Goal: Obtain resource: Obtain resource

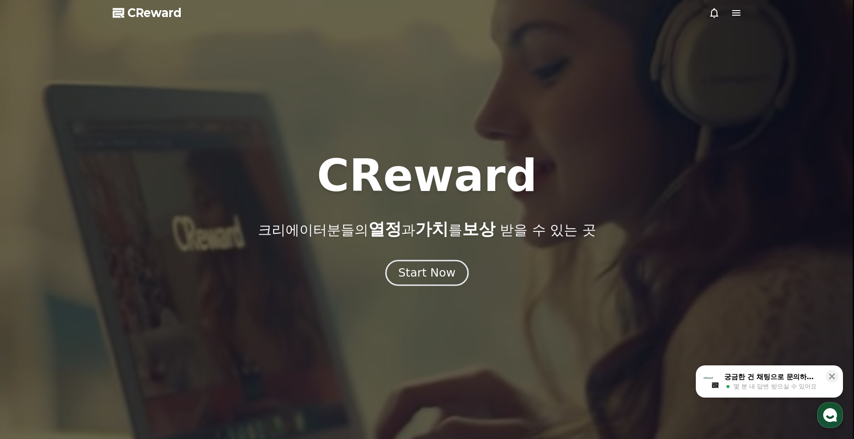
click at [449, 277] on div "Start Now" at bounding box center [426, 273] width 57 height 16
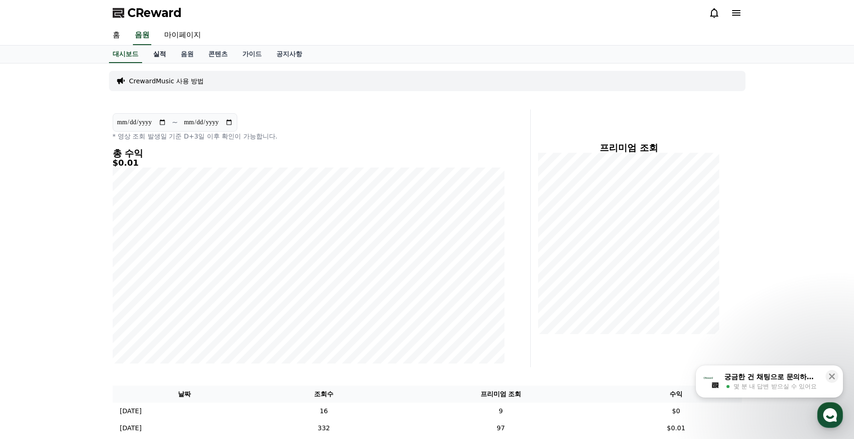
click at [161, 54] on link "실적" at bounding box center [160, 54] width 28 height 17
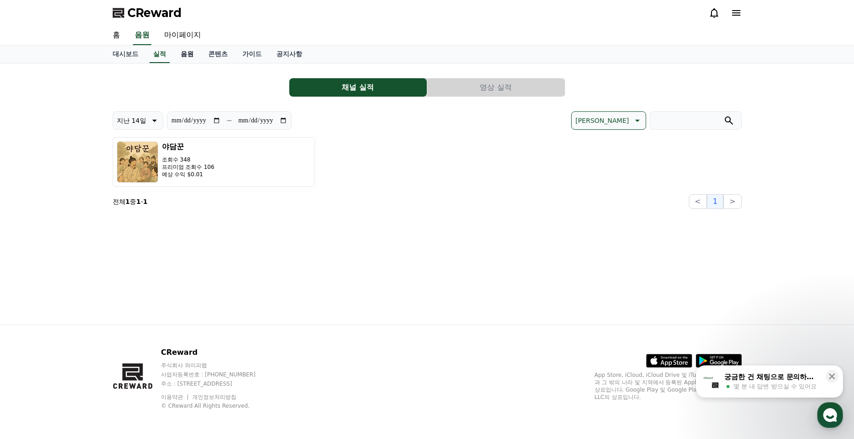
click at [184, 57] on link "음원" at bounding box center [187, 54] width 28 height 17
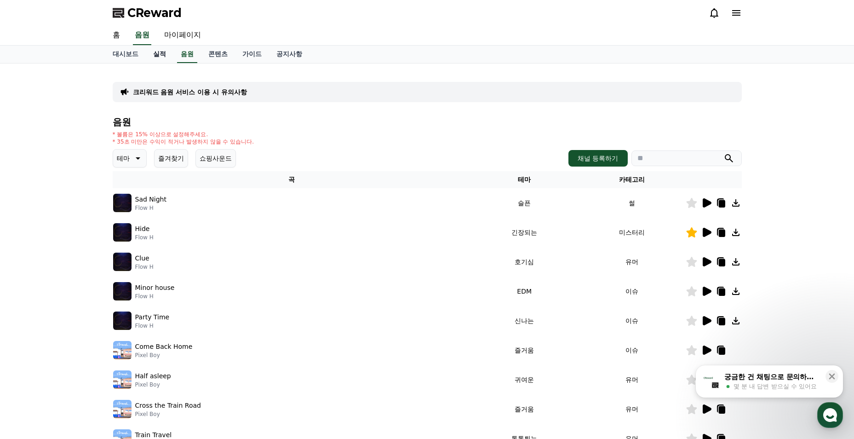
click at [153, 55] on link "실적" at bounding box center [160, 54] width 28 height 17
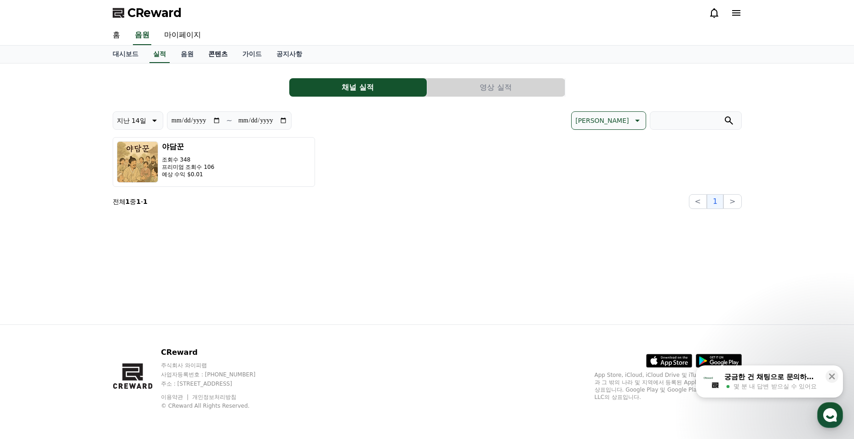
click at [212, 57] on link "콘텐츠" at bounding box center [218, 54] width 34 height 17
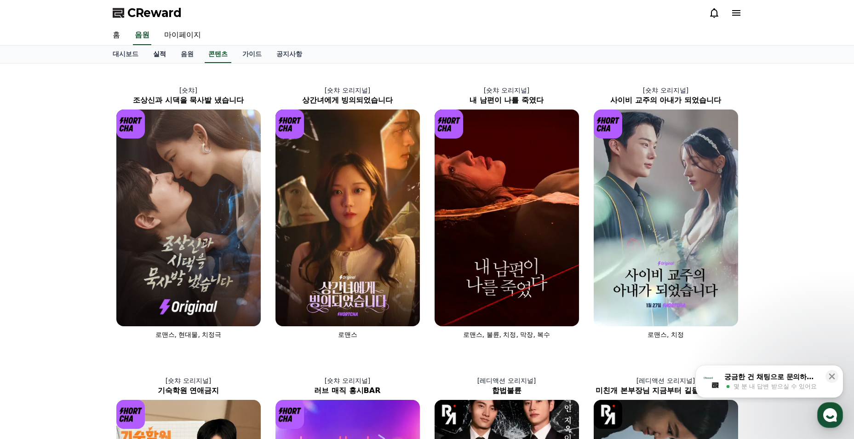
click at [159, 55] on link "실적" at bounding box center [160, 54] width 28 height 17
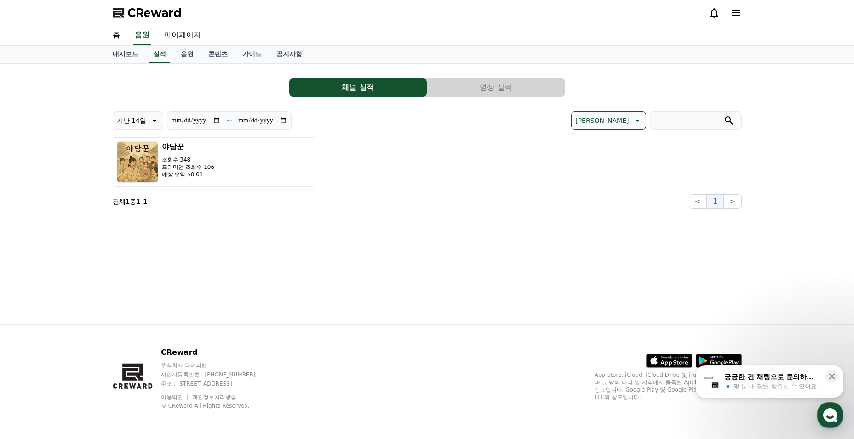
click at [498, 83] on button "영상 실적" at bounding box center [495, 87] width 137 height 18
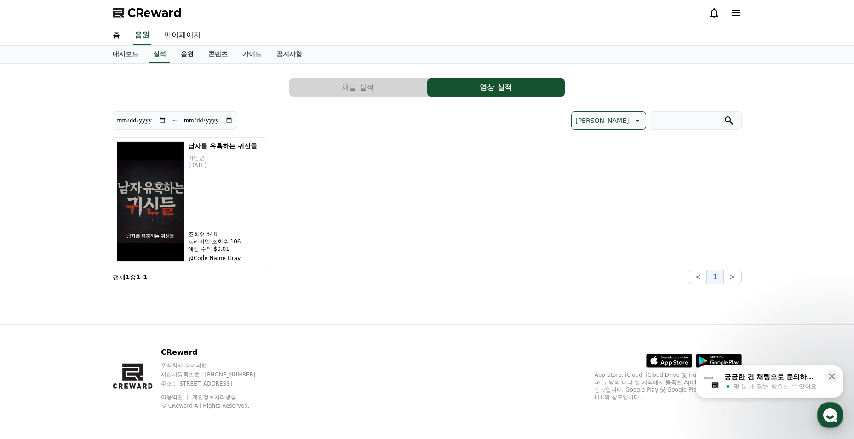
click at [191, 53] on link "음원" at bounding box center [187, 54] width 28 height 17
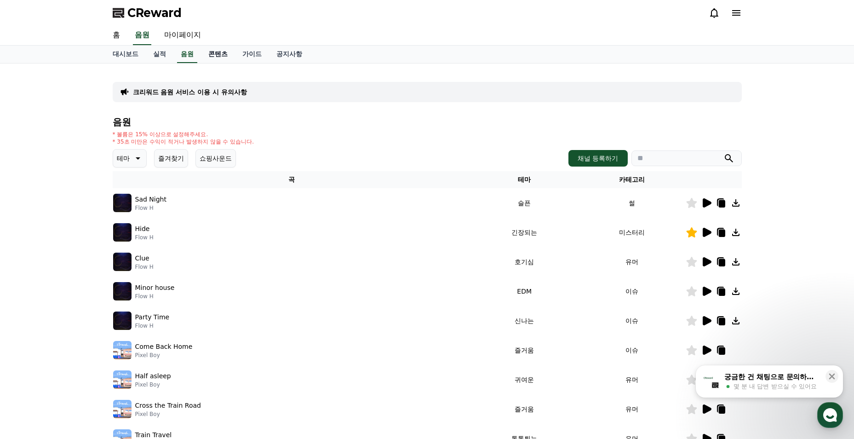
click at [214, 57] on link "콘텐츠" at bounding box center [218, 54] width 34 height 17
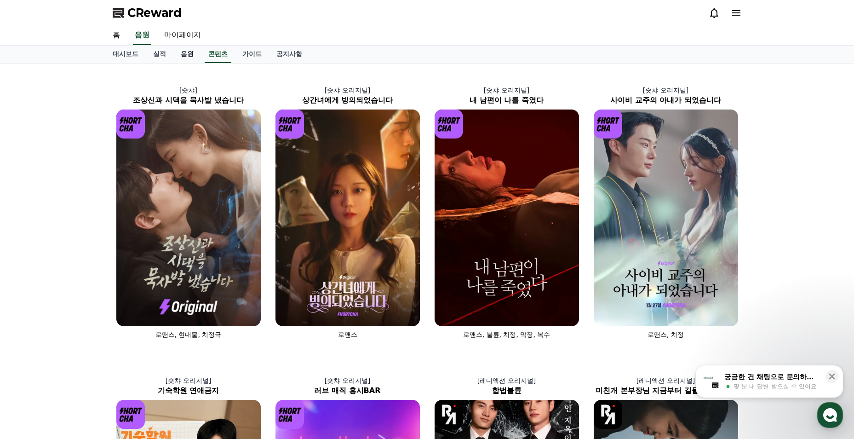
click at [192, 53] on link "음원" at bounding box center [187, 54] width 28 height 17
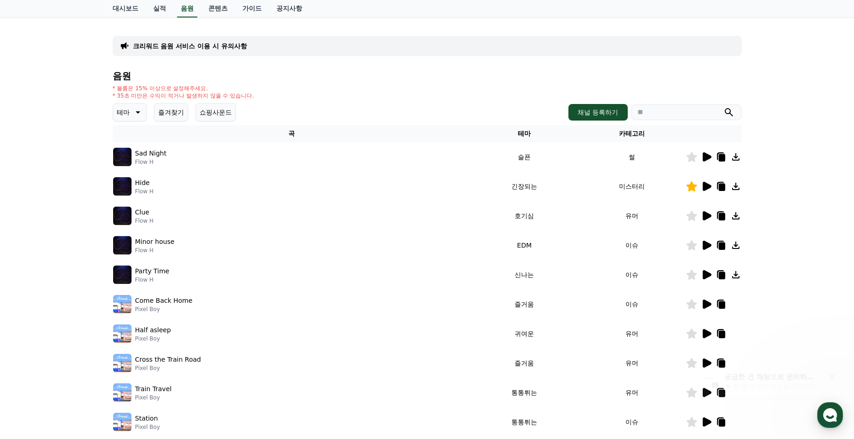
click at [178, 108] on button "즐겨찾기" at bounding box center [171, 112] width 34 height 18
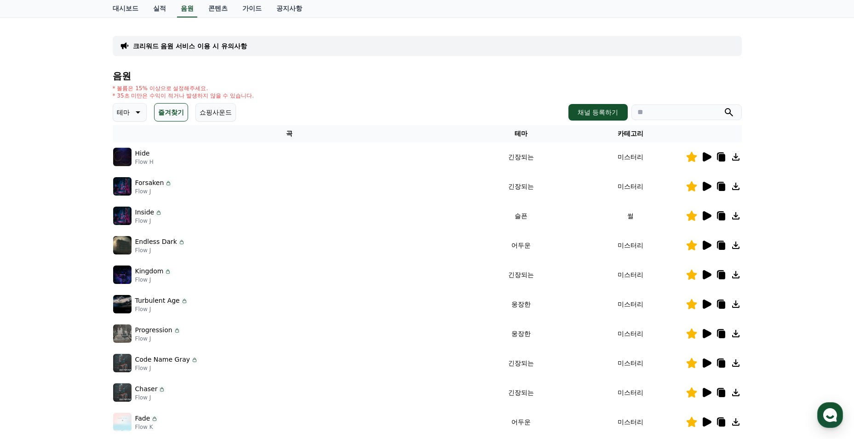
scroll to position [138, 0]
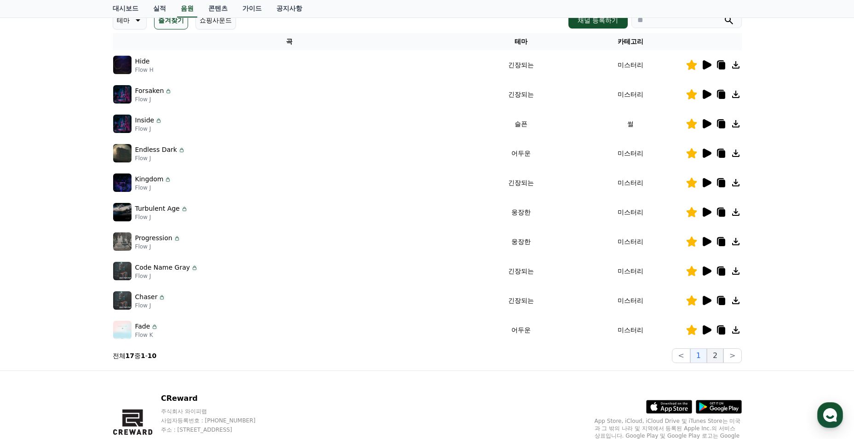
click at [715, 358] on button "2" at bounding box center [714, 355] width 17 height 15
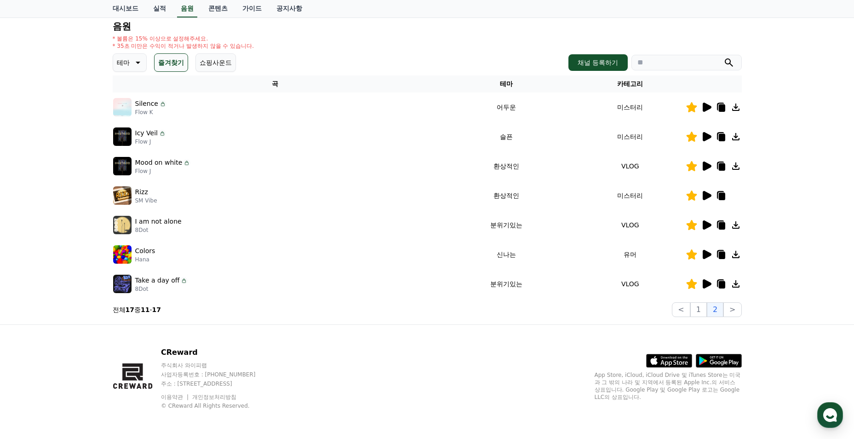
scroll to position [96, 0]
click at [697, 309] on button "1" at bounding box center [698, 309] width 17 height 15
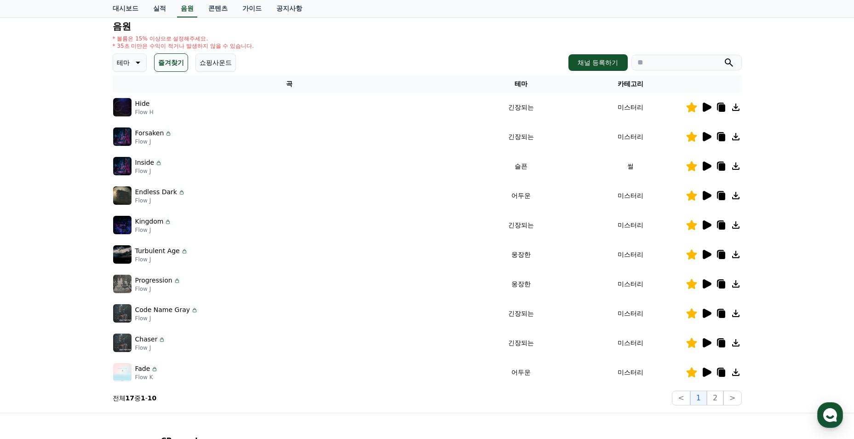
click at [706, 140] on icon at bounding box center [706, 136] width 9 height 9
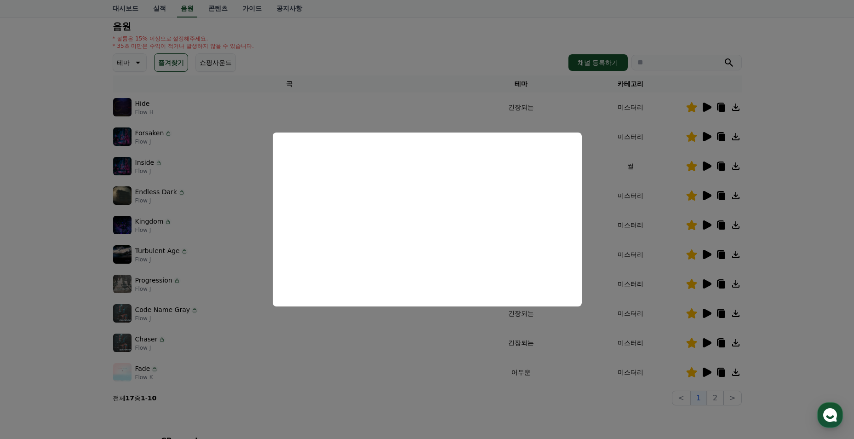
click at [426, 108] on button "close modal" at bounding box center [427, 219] width 854 height 439
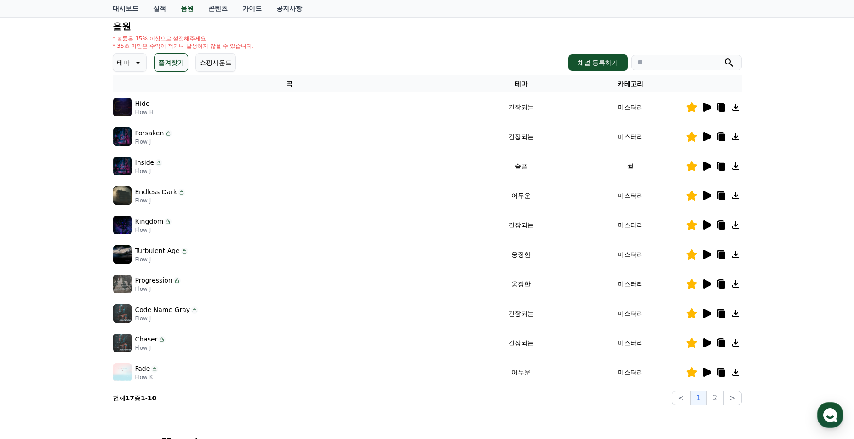
click at [709, 166] on icon at bounding box center [706, 165] width 9 height 9
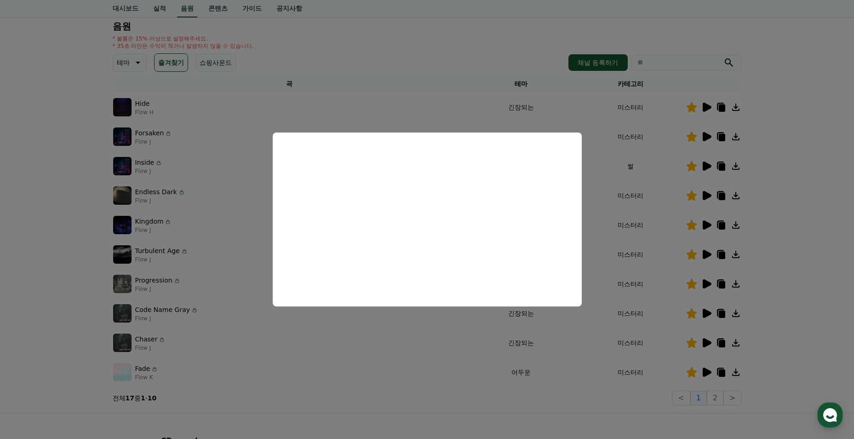
click at [596, 131] on button "close modal" at bounding box center [427, 219] width 854 height 439
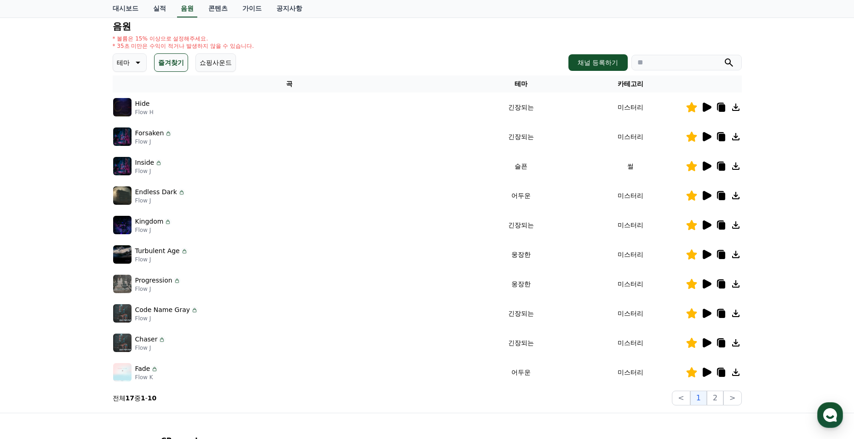
click at [719, 166] on icon at bounding box center [721, 166] width 6 height 7
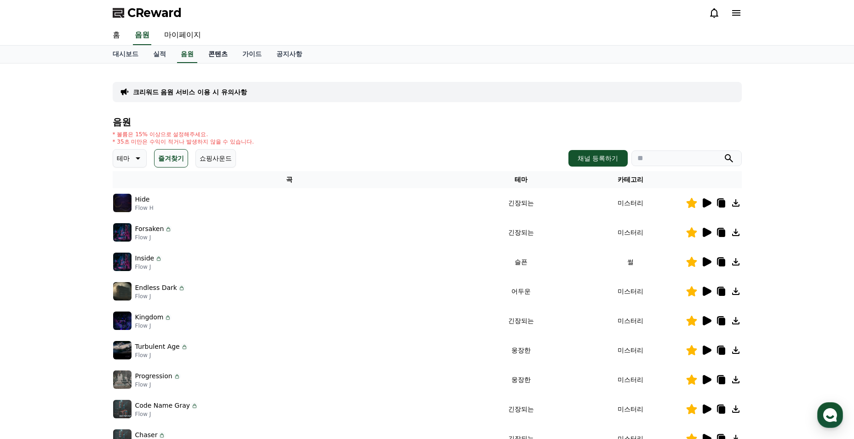
click at [216, 57] on link "콘텐츠" at bounding box center [218, 54] width 34 height 17
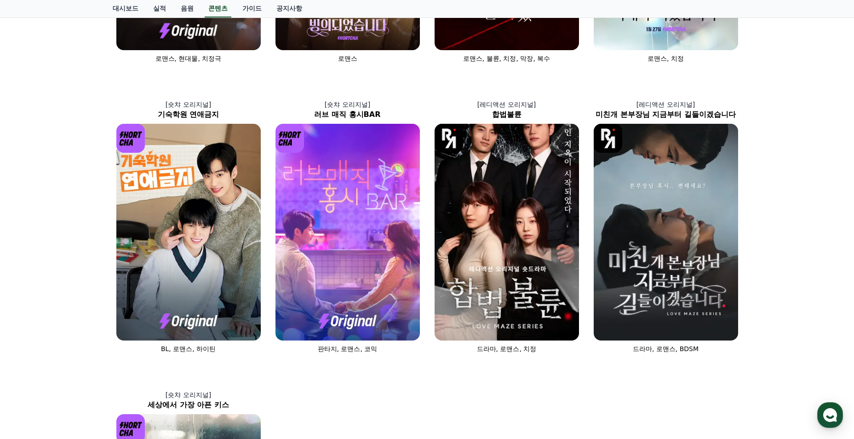
scroll to position [506, 0]
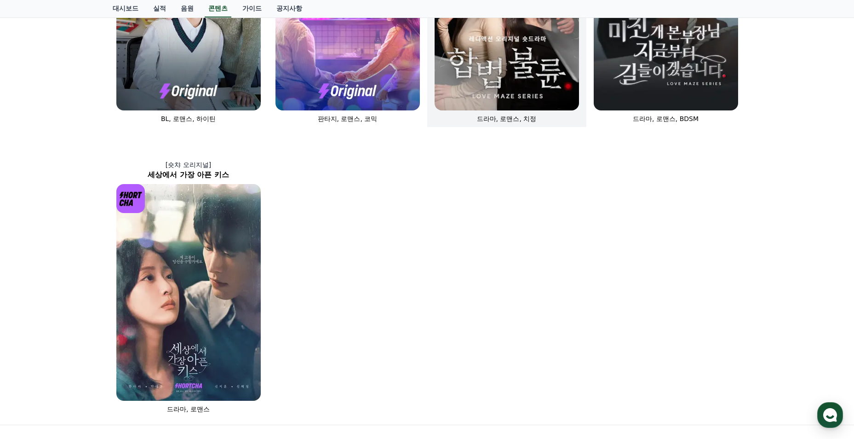
click at [504, 84] on img at bounding box center [506, 2] width 144 height 216
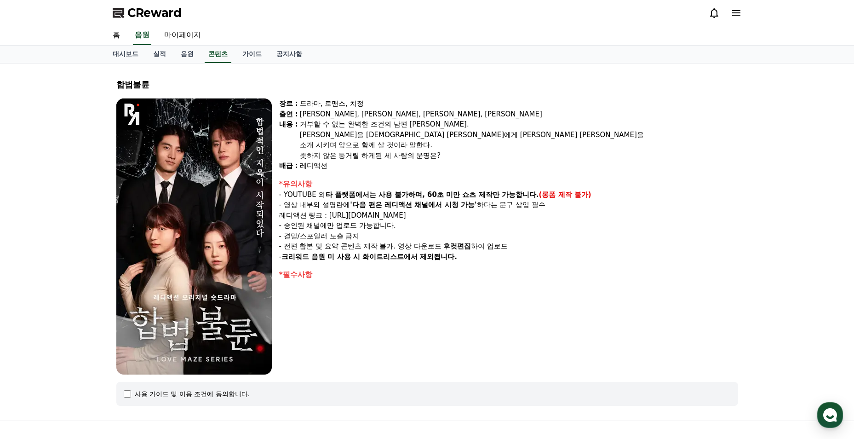
select select
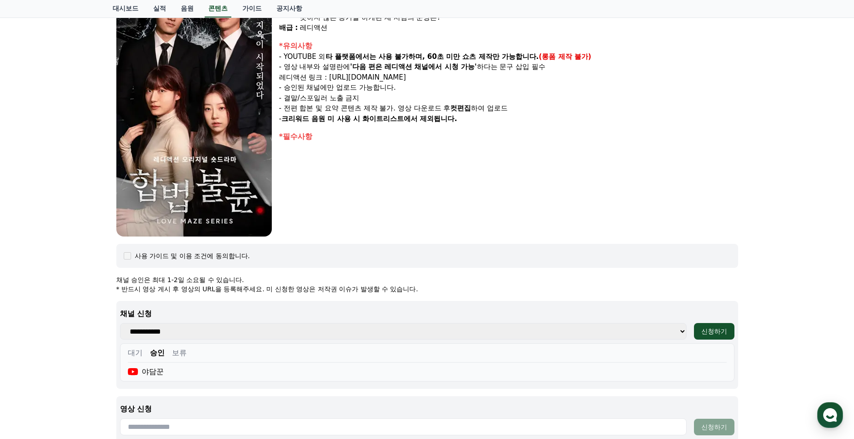
scroll to position [276, 0]
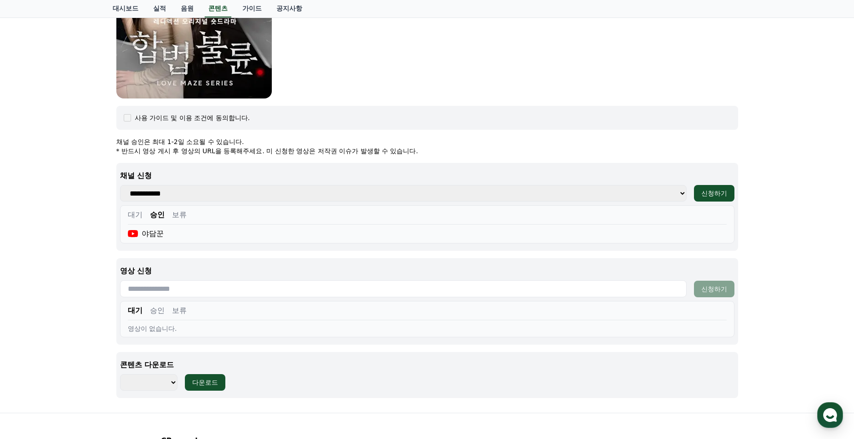
click at [157, 291] on input "text" at bounding box center [403, 288] width 566 height 17
paste input "**********"
type input "**********"
click at [721, 288] on div "신청하기" at bounding box center [714, 288] width 26 height 9
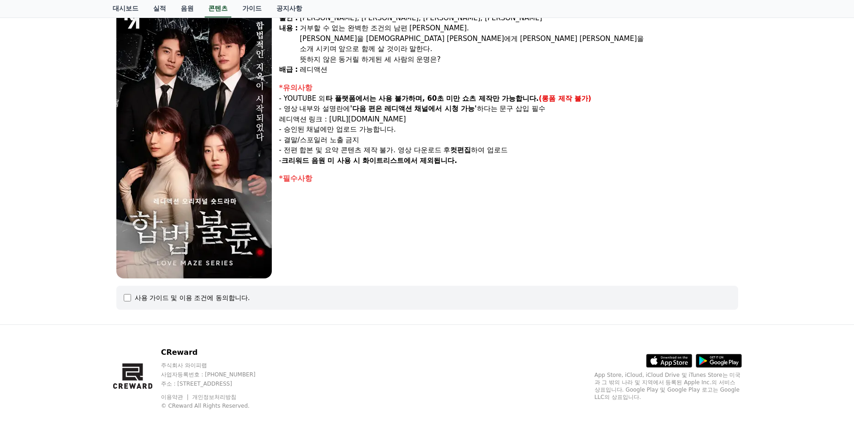
select select
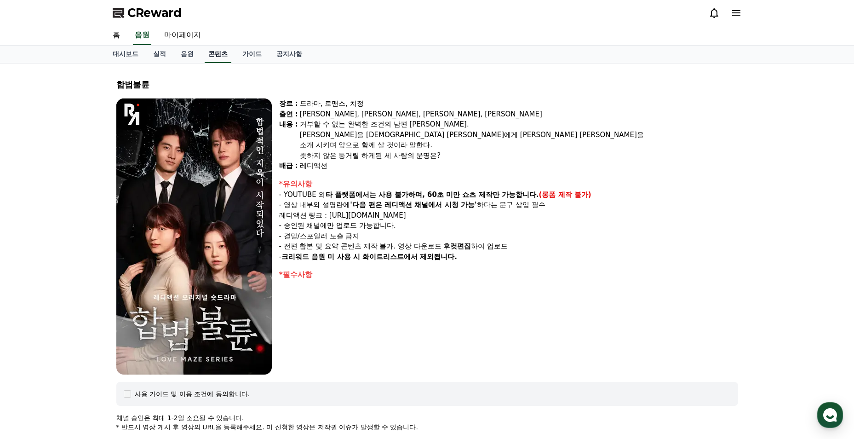
click at [209, 56] on link "콘텐츠" at bounding box center [218, 54] width 27 height 17
click at [199, 56] on link "음원" at bounding box center [187, 54] width 28 height 17
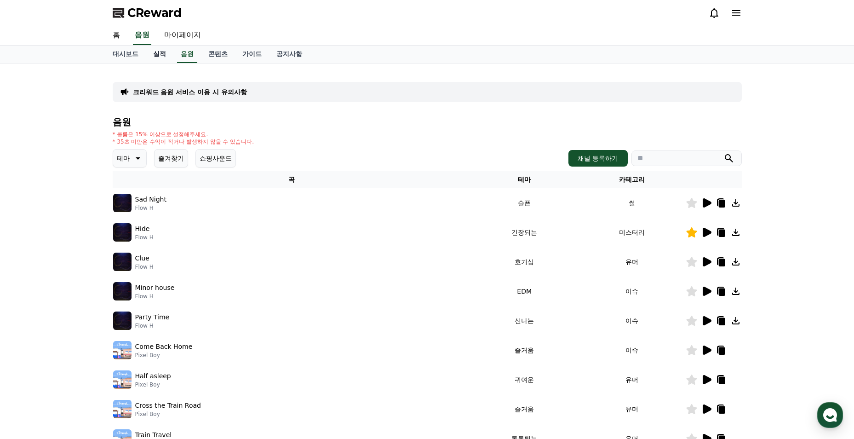
click at [161, 58] on link "실적" at bounding box center [160, 54] width 28 height 17
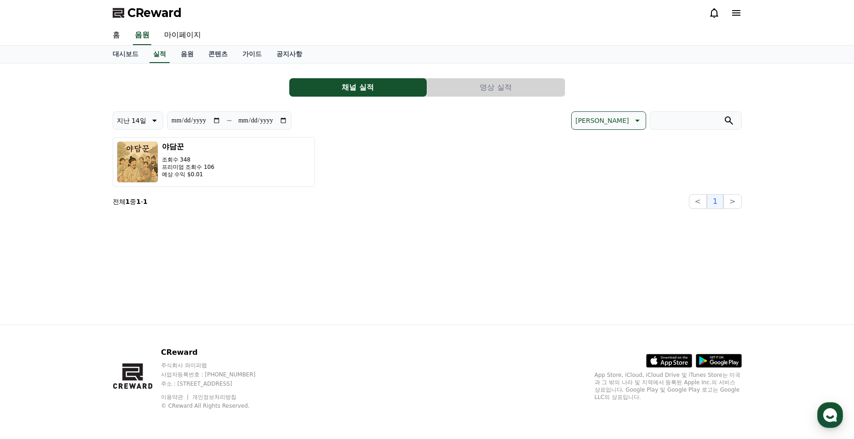
click at [449, 83] on button "영상 실적" at bounding box center [495, 87] width 137 height 18
